Goal: Task Accomplishment & Management: Manage account settings

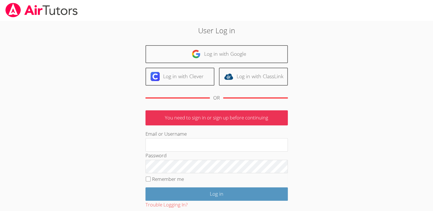
type input "[EMAIL_ADDRESS][DOMAIN_NAME]"
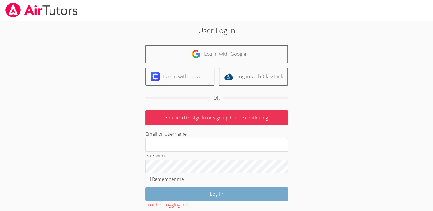
type input "[EMAIL_ADDRESS][DOMAIN_NAME]"
click at [201, 196] on input "Log in" at bounding box center [217, 194] width 142 height 13
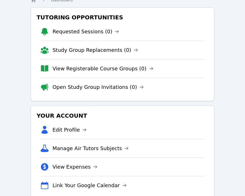
scroll to position [23, 0]
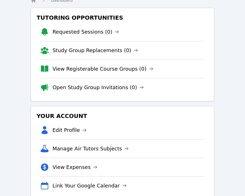
click at [25, 95] on div "Home Sessions Study Groups Students Messages 1 Open user menu Sara Tata Open ma…" at bounding box center [122, 119] width 245 height 284
